Goal: Check status: Check status

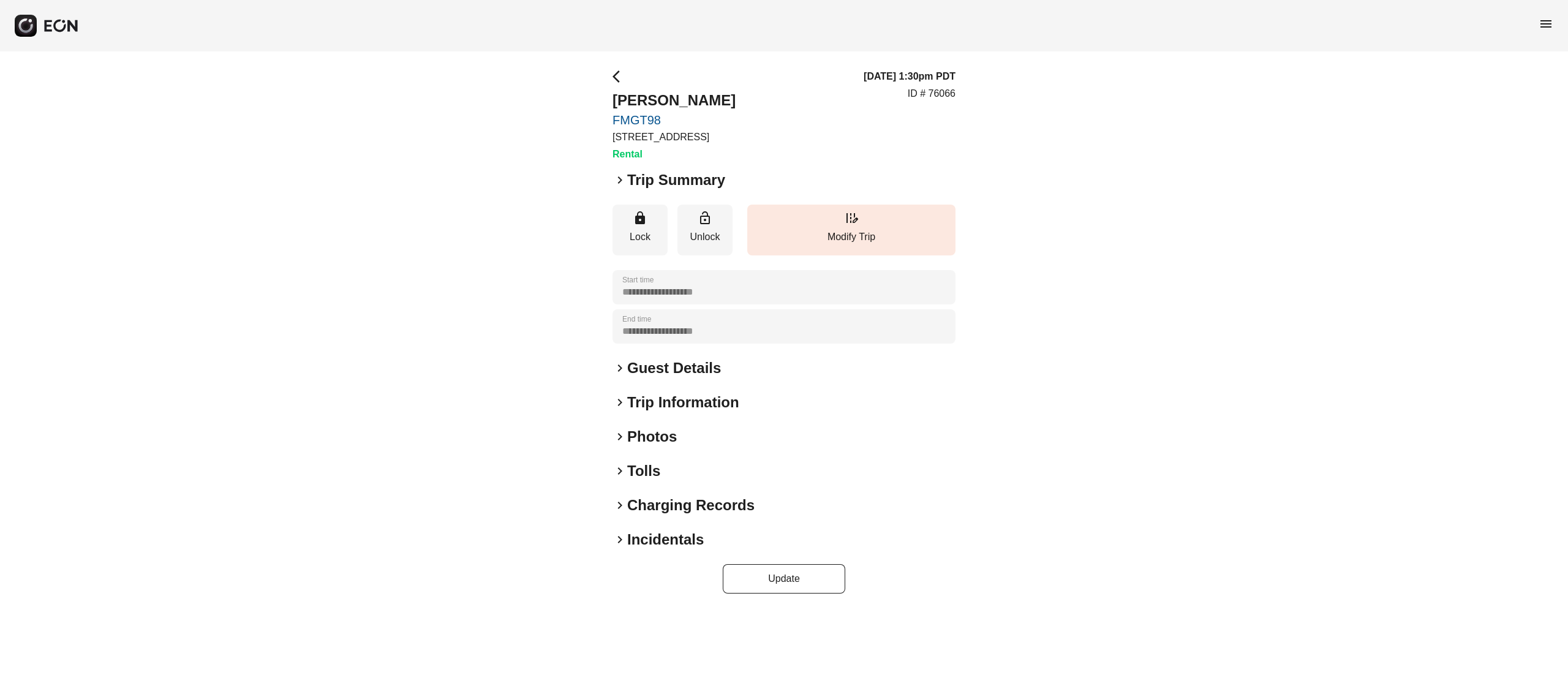
click at [658, 438] on h2 "Photos" at bounding box center [652, 437] width 50 height 20
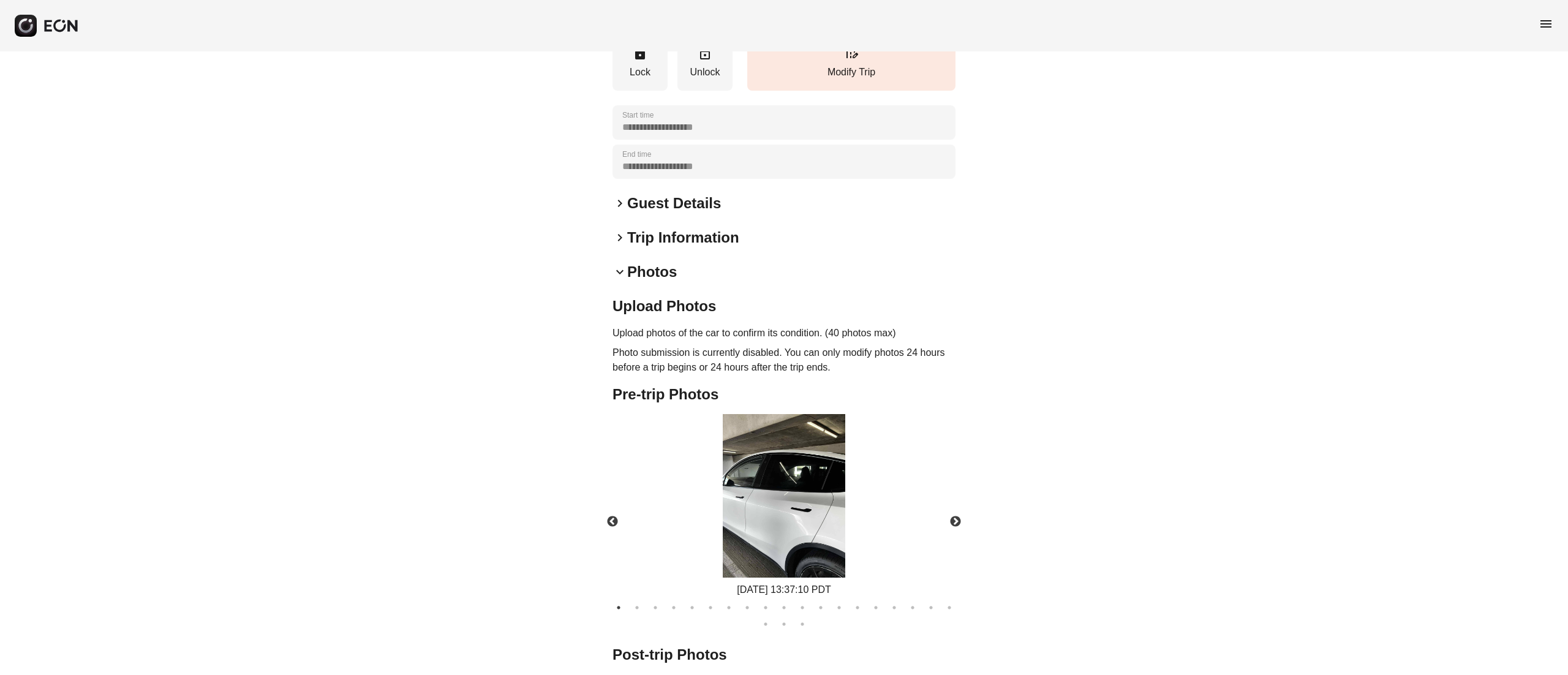
scroll to position [328, 0]
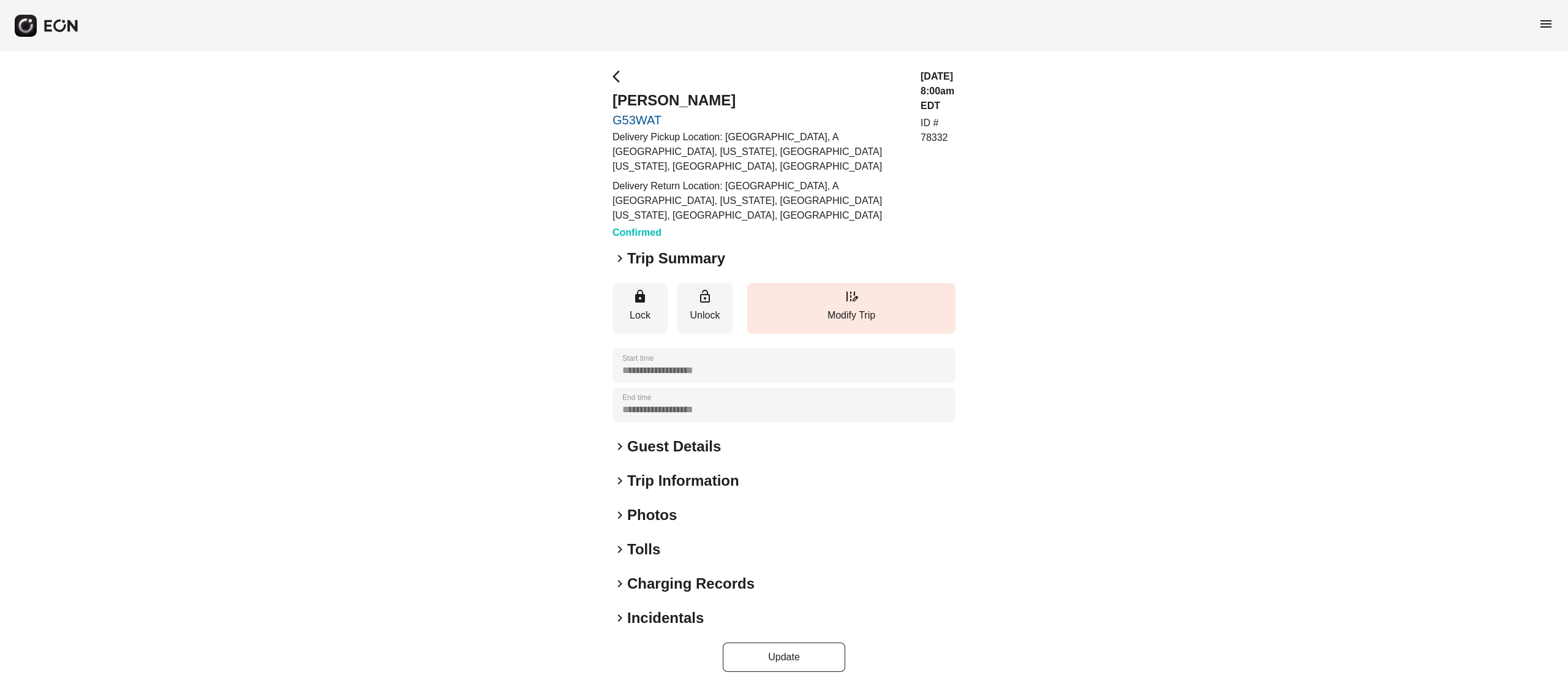
click at [690, 437] on h2 "Guest Details" at bounding box center [673, 447] width 94 height 20
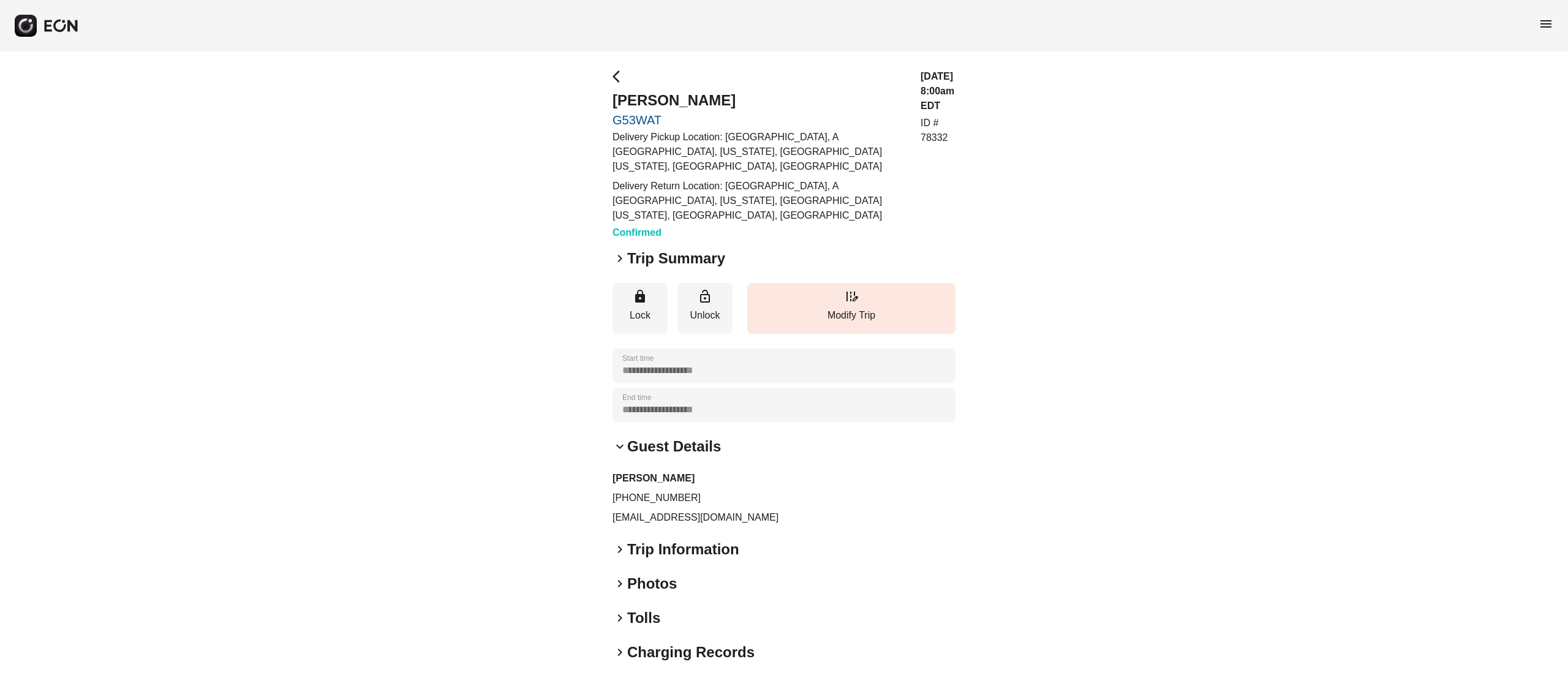
click at [627, 88] on div "arrow_back_ios [PERSON_NAME] G53WAT Delivery Pickup Location: [GEOGRAPHIC_DATA]…" at bounding box center [759, 154] width 294 height 171
click at [630, 99] on h2 "[PERSON_NAME]" at bounding box center [759, 101] width 294 height 20
click at [630, 99] on h2 "Gil Avraham" at bounding box center [759, 101] width 294 height 20
copy h2 "Gil Avraham"
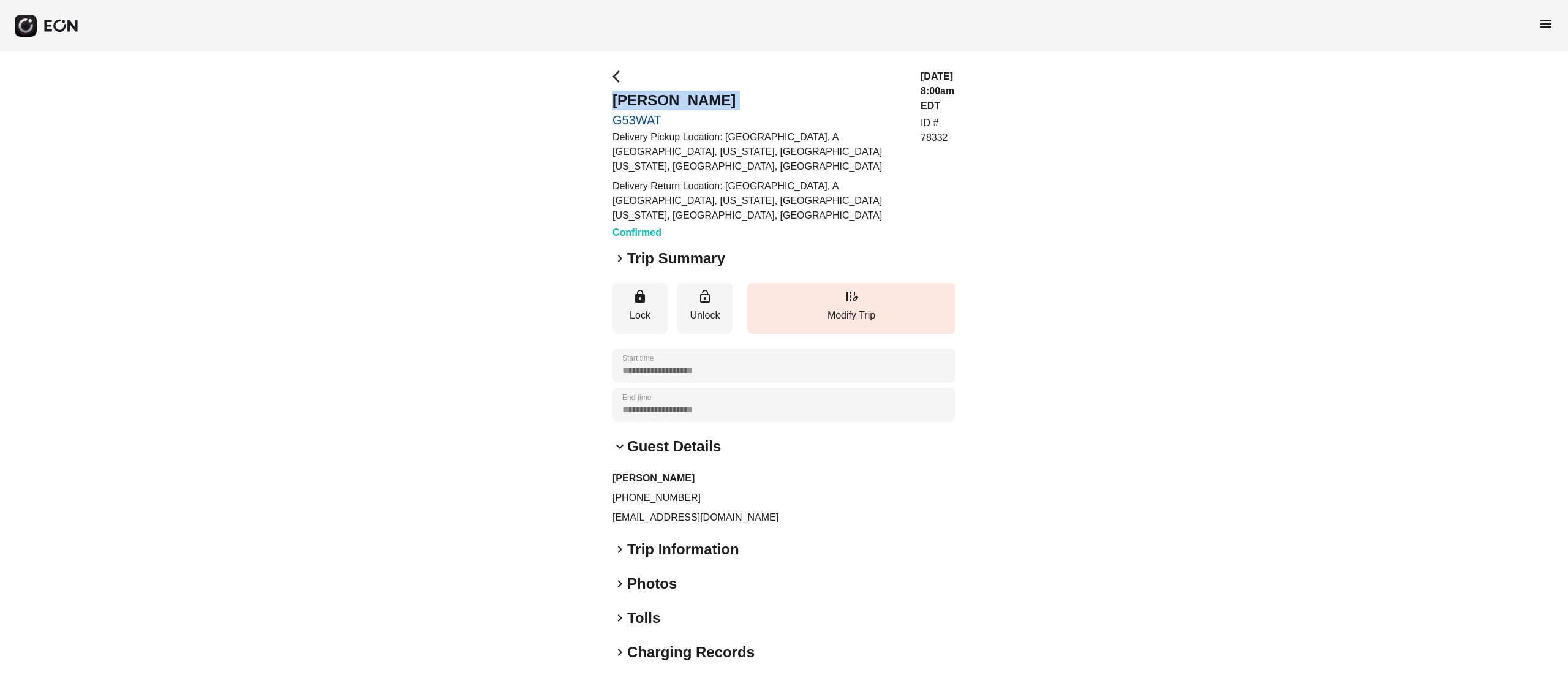
copy h2 "Gil Avraham"
click at [657, 491] on p "+16507038823" at bounding box center [784, 498] width 343 height 14
copy p "+16507038823"
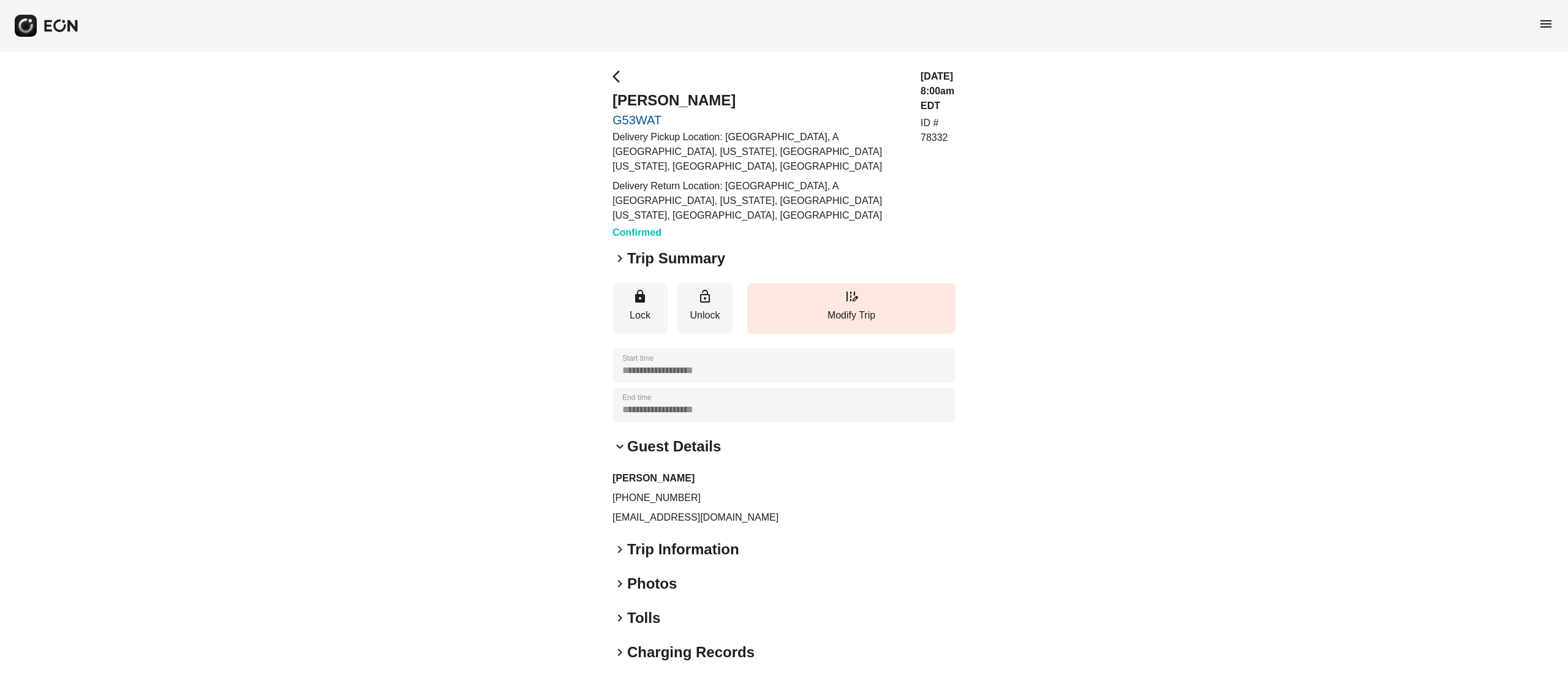
click at [828, 437] on div "keyboard_arrow_down Guest Details Gil Avraham +16507038823 agil753@gmail.com" at bounding box center [784, 481] width 343 height 88
drag, startPoint x: 635, startPoint y: 470, endPoint x: 711, endPoint y: 472, distance: 76.0
click at [711, 491] on p "+16507038823" at bounding box center [784, 498] width 343 height 14
copy p "507038823"
click at [779, 249] on div "keyboard_arrow_right Trip Summary" at bounding box center [784, 258] width 343 height 20
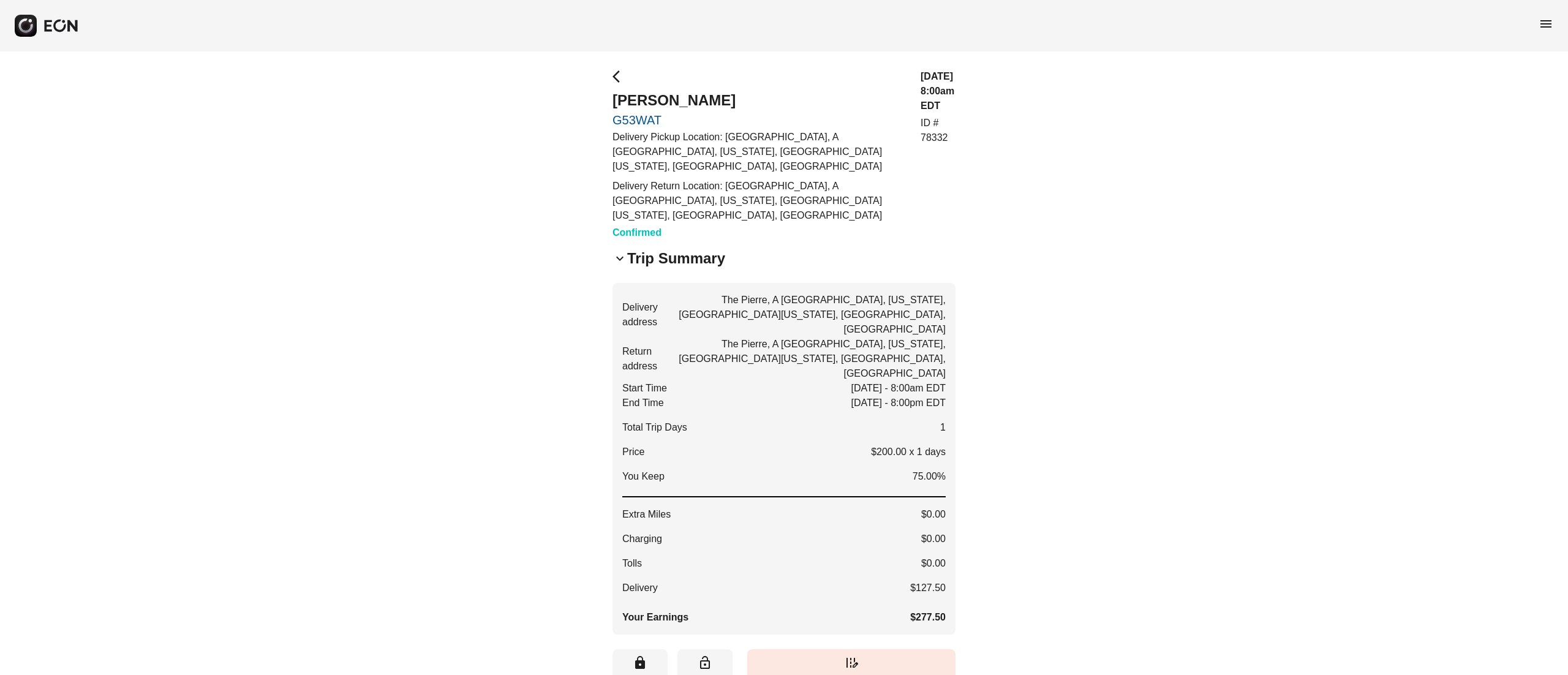
click at [698, 249] on h2 "Trip Summary" at bounding box center [676, 258] width 98 height 20
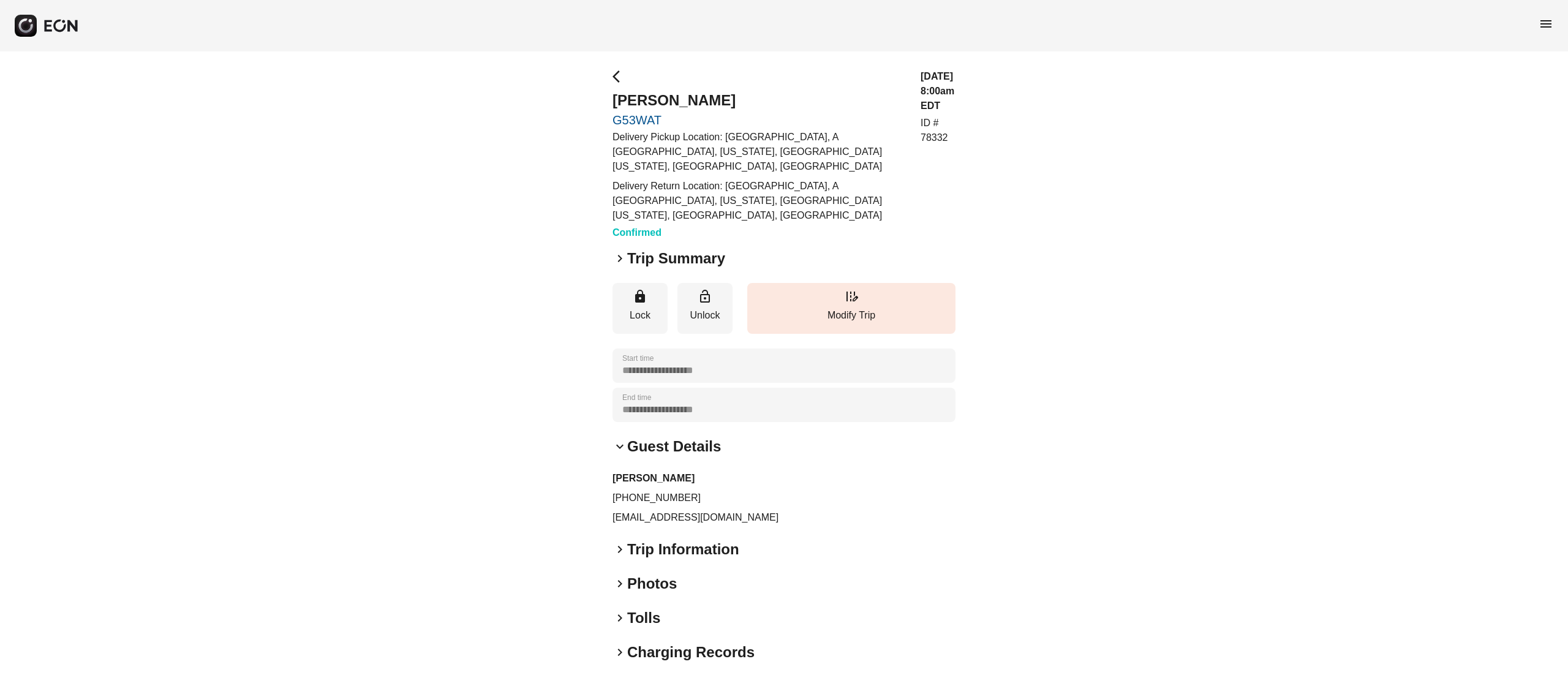
click at [664, 510] on p "agil753@gmail.com" at bounding box center [784, 517] width 343 height 14
copy div "agil753@gmail.com keyboard_arrow_right"
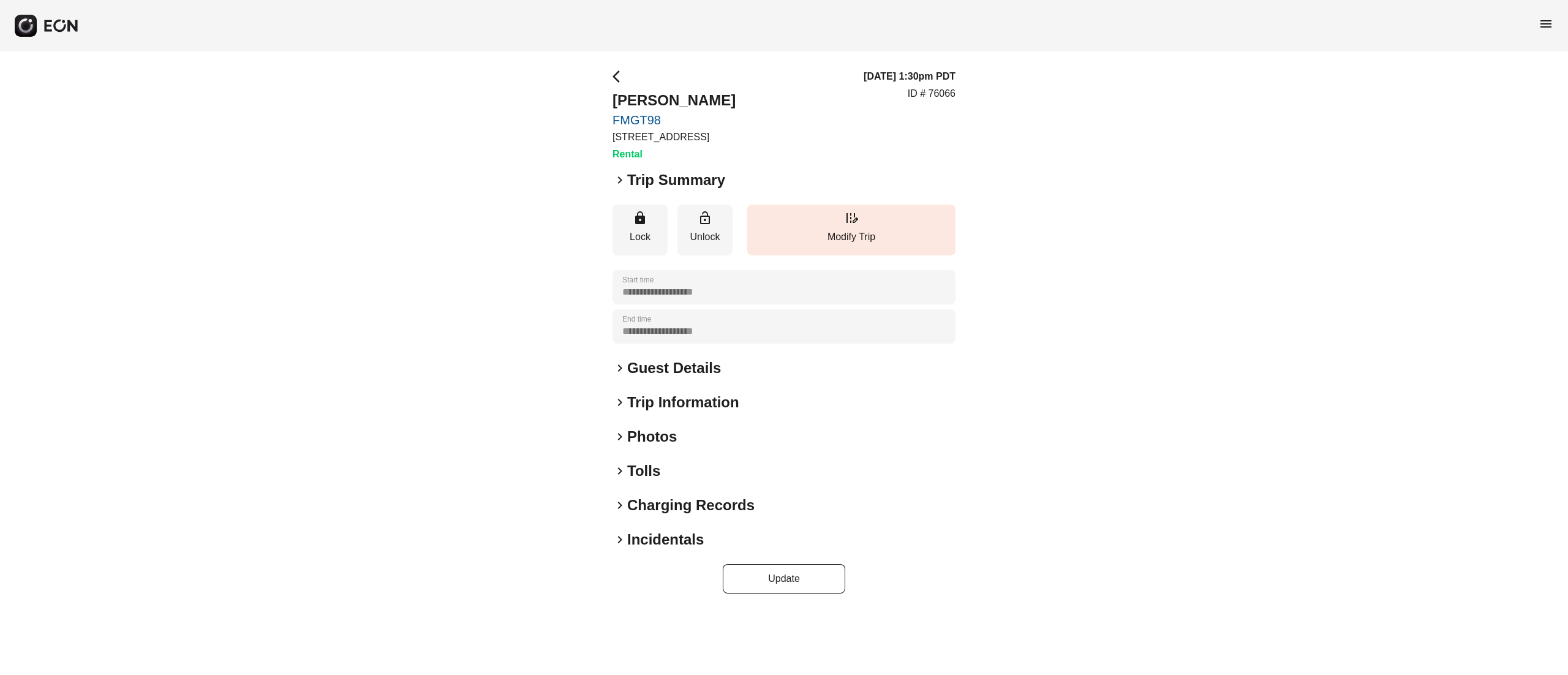
click at [670, 439] on h2 "Photos" at bounding box center [652, 437] width 50 height 20
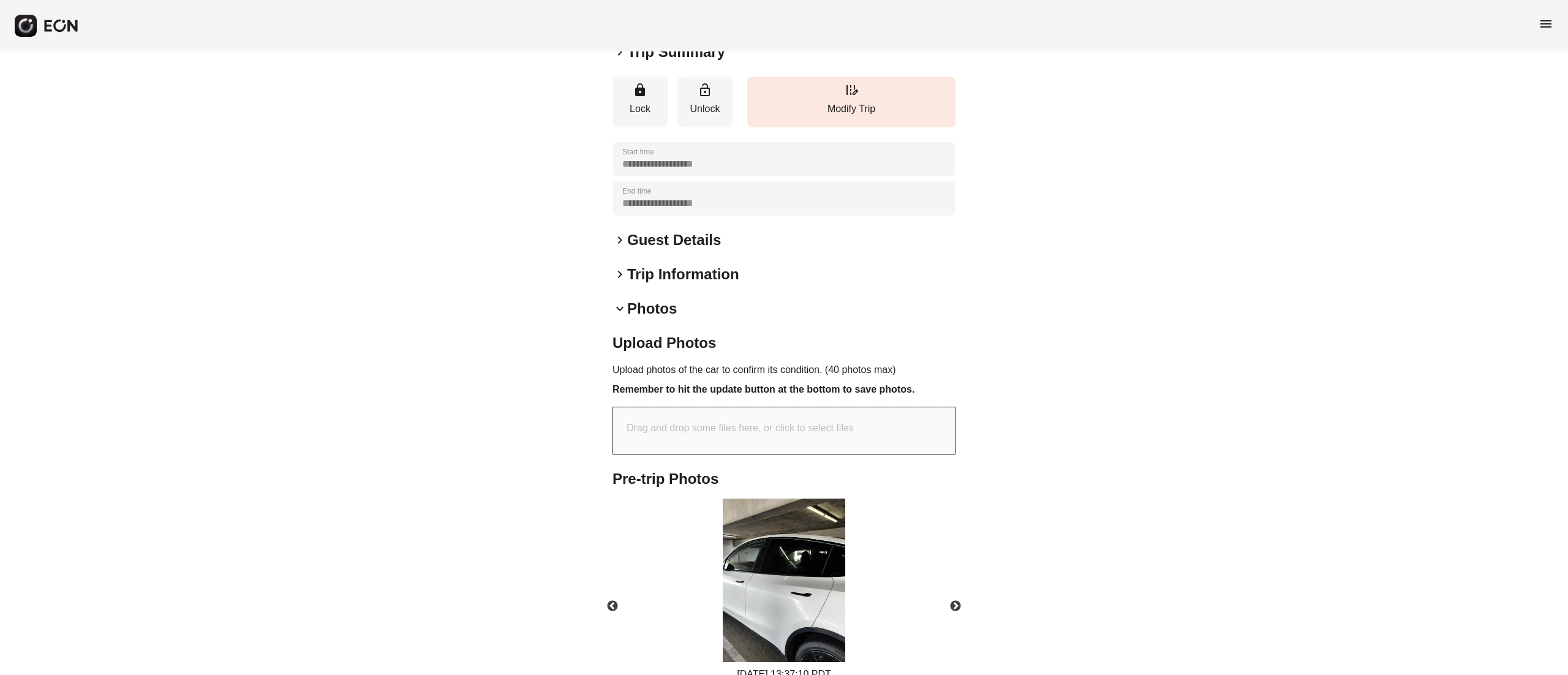
scroll to position [212, 0]
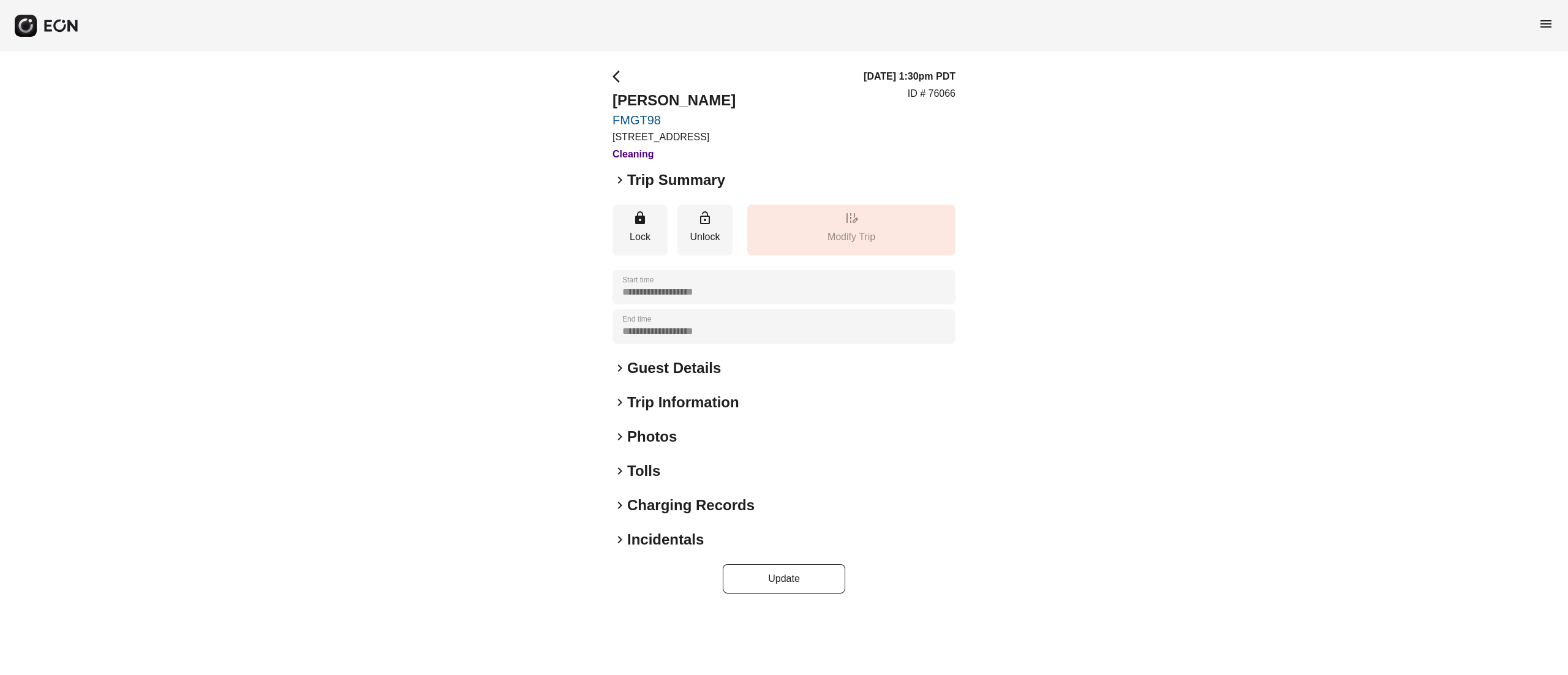
click at [652, 442] on h2 "Photos" at bounding box center [652, 437] width 50 height 20
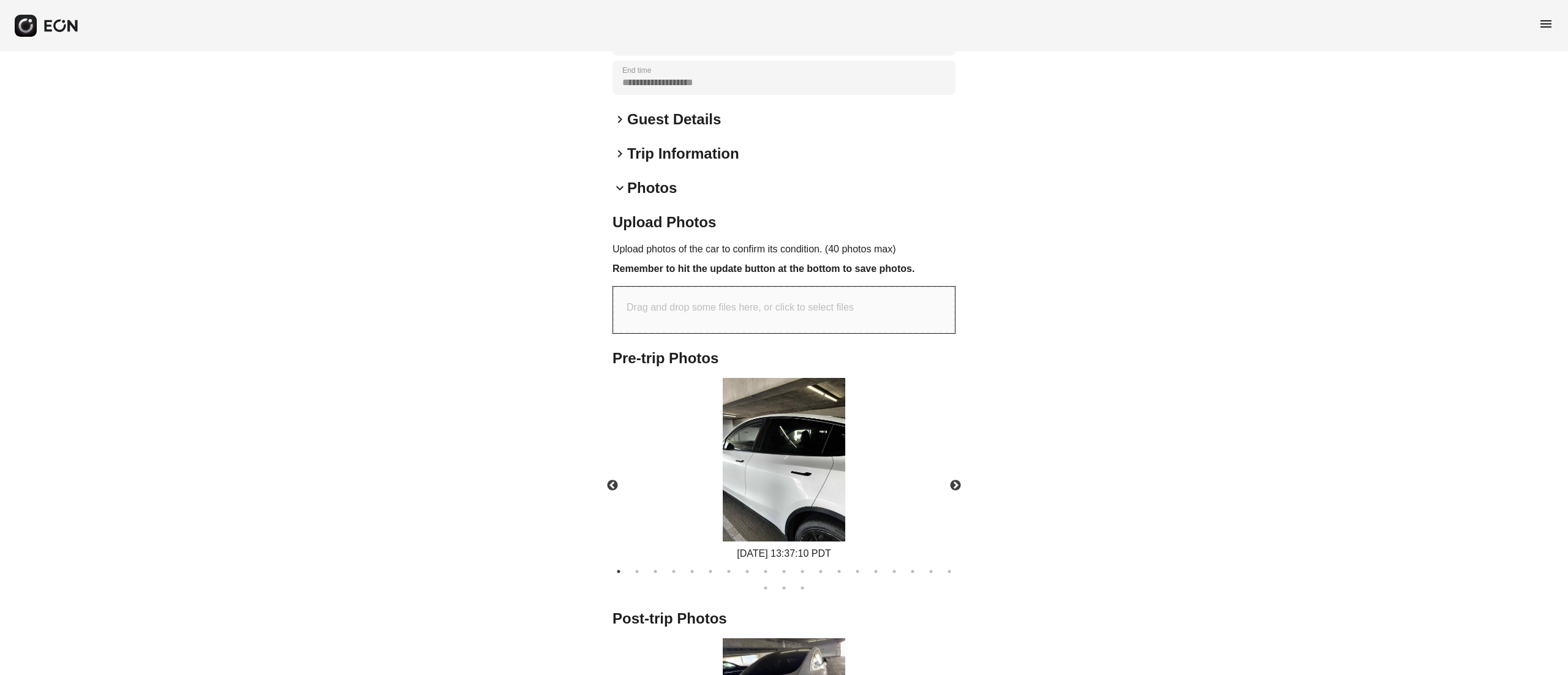
scroll to position [412, 0]
